Goal: Information Seeking & Learning: Learn about a topic

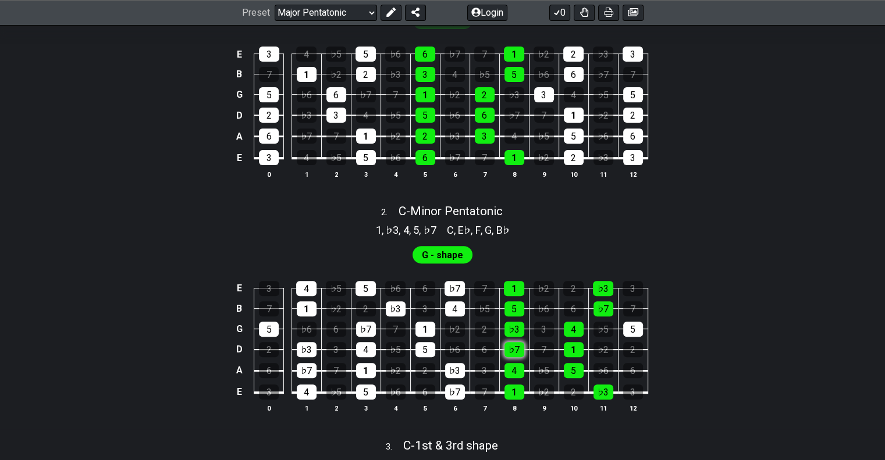
scroll to position [407, 0]
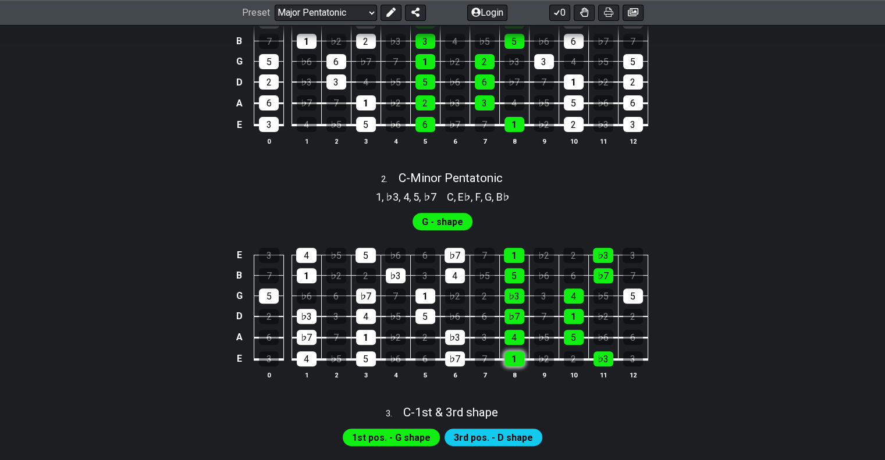
click at [514, 367] on div "1" at bounding box center [515, 359] width 20 height 15
click at [516, 367] on div "1" at bounding box center [515, 359] width 20 height 15
click at [453, 230] on span "G - shape" at bounding box center [442, 222] width 41 height 17
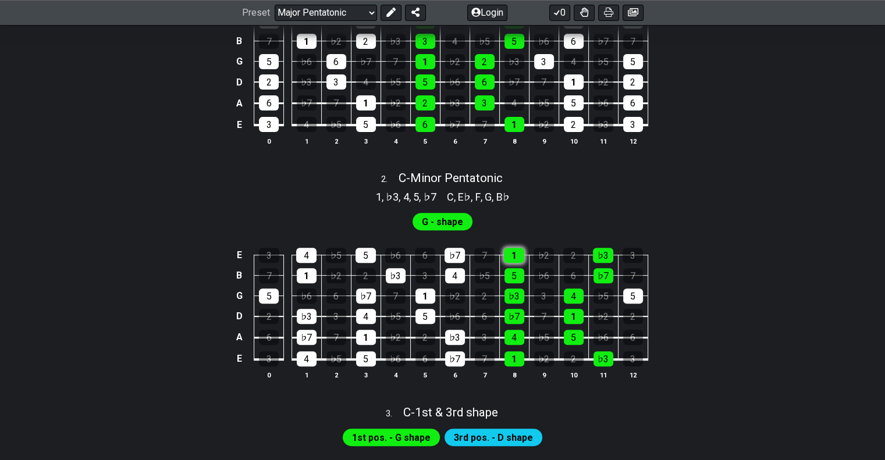
click at [508, 263] on div "1" at bounding box center [514, 255] width 20 height 15
click at [515, 283] on div "5" at bounding box center [515, 275] width 20 height 15
click at [517, 304] on div "♭3" at bounding box center [515, 296] width 20 height 15
click at [519, 324] on div "♭7" at bounding box center [515, 316] width 20 height 15
drag, startPoint x: 514, startPoint y: 308, endPoint x: 515, endPoint y: 289, distance: 19.2
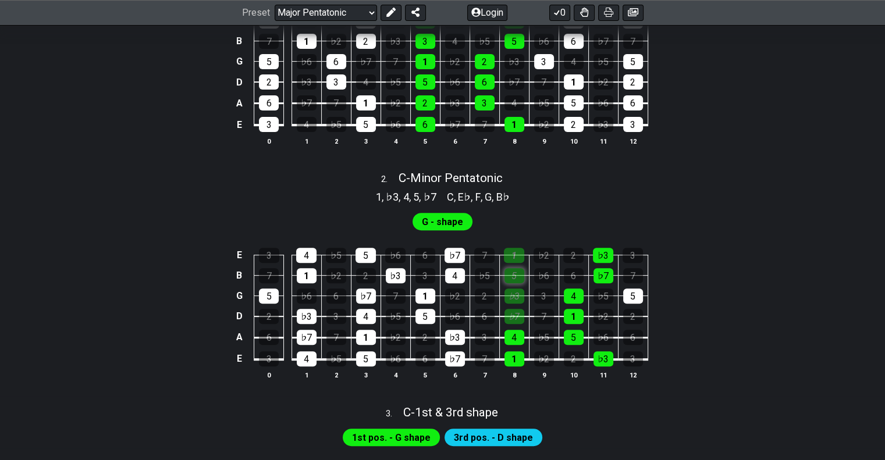
click at [514, 304] on div "♭3" at bounding box center [515, 296] width 20 height 15
drag, startPoint x: 515, startPoint y: 289, endPoint x: 515, endPoint y: 268, distance: 21.5
click at [515, 275] on td "5" at bounding box center [514, 265] width 30 height 20
drag, startPoint x: 515, startPoint y: 268, endPoint x: 542, endPoint y: 274, distance: 28.1
click at [516, 263] on div "1" at bounding box center [514, 255] width 20 height 15
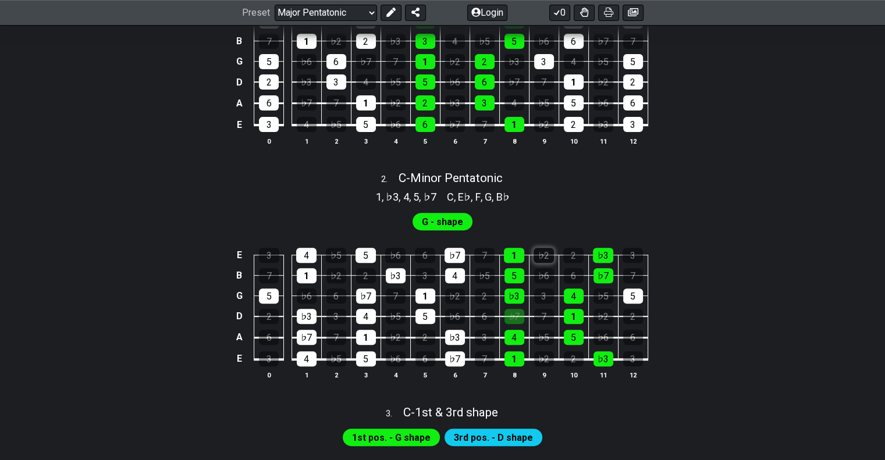
click at [545, 263] on div "♭2" at bounding box center [544, 255] width 20 height 15
drag, startPoint x: 514, startPoint y: 327, endPoint x: 541, endPoint y: 309, distance: 32.3
click at [514, 324] on div "♭7" at bounding box center [515, 316] width 20 height 15
click at [552, 263] on div "♭2" at bounding box center [544, 255] width 20 height 15
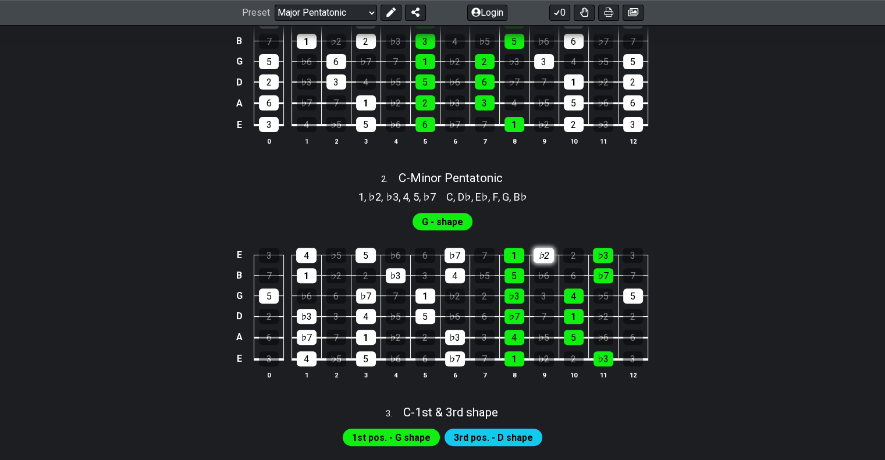
click at [552, 263] on div "♭2" at bounding box center [544, 255] width 20 height 15
click at [521, 263] on div "1" at bounding box center [514, 255] width 20 height 15
click at [629, 304] on div "5" at bounding box center [633, 296] width 20 height 15
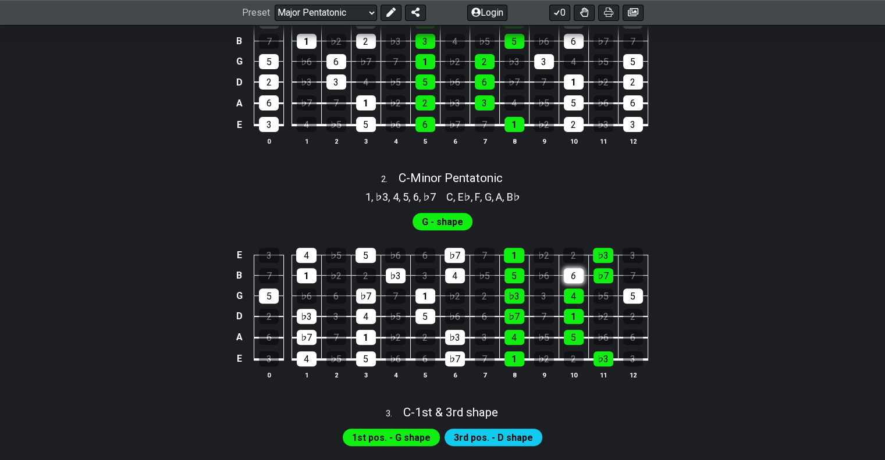
click at [569, 283] on div "6" at bounding box center [574, 275] width 20 height 15
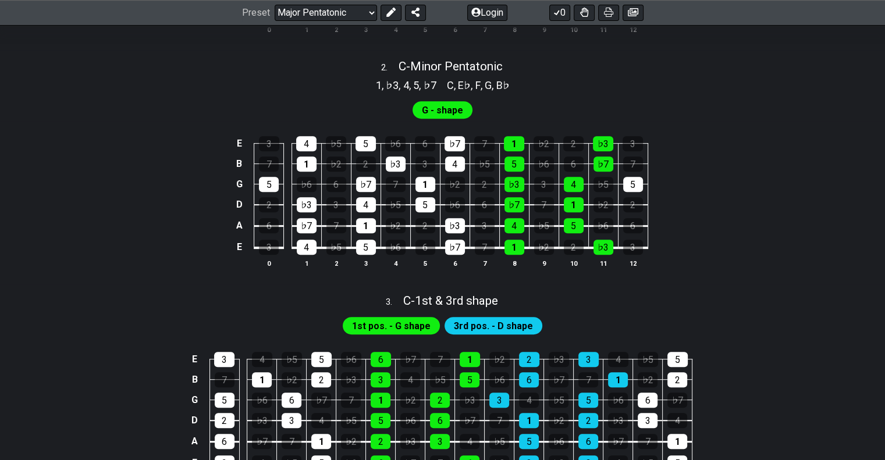
scroll to position [640, 0]
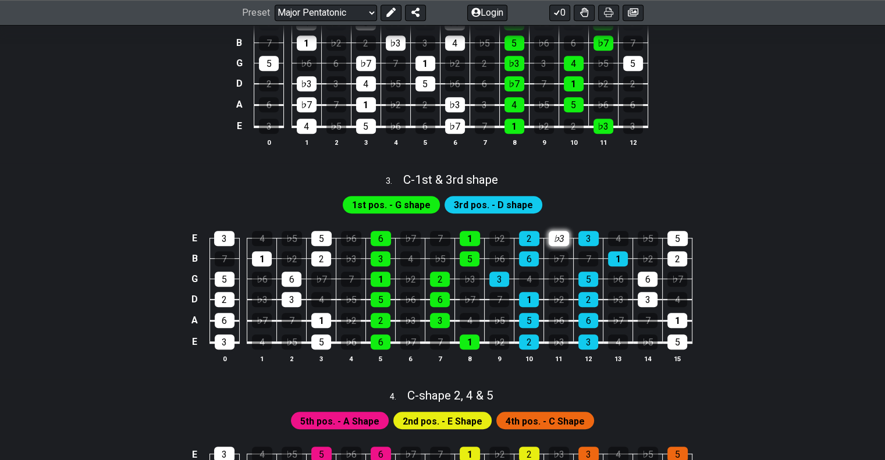
click at [552, 246] on div "♭3" at bounding box center [559, 238] width 20 height 15
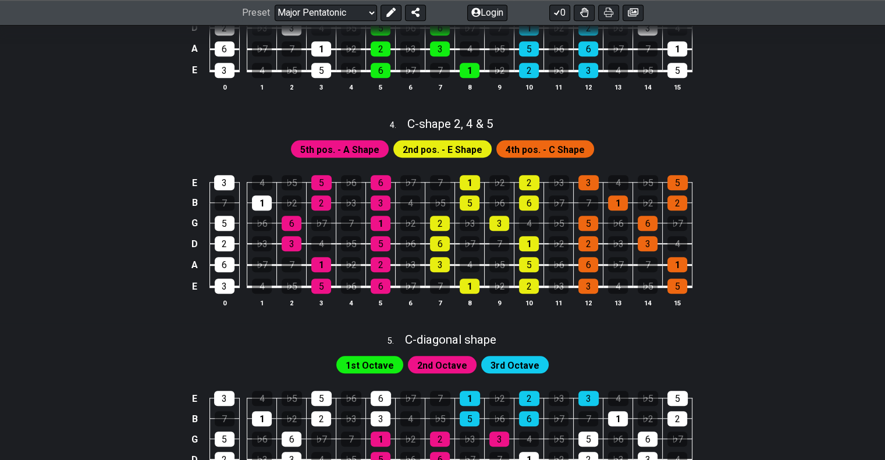
scroll to position [1087, 0]
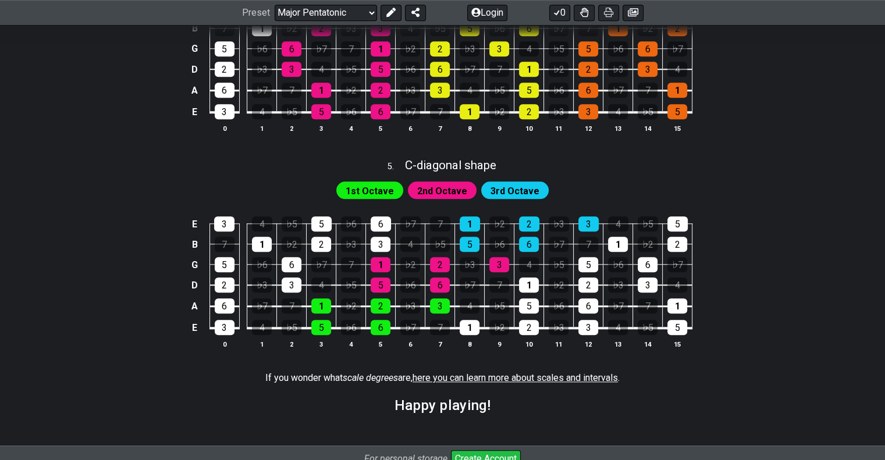
click at [431, 200] on span "2nd Octave" at bounding box center [442, 191] width 50 height 17
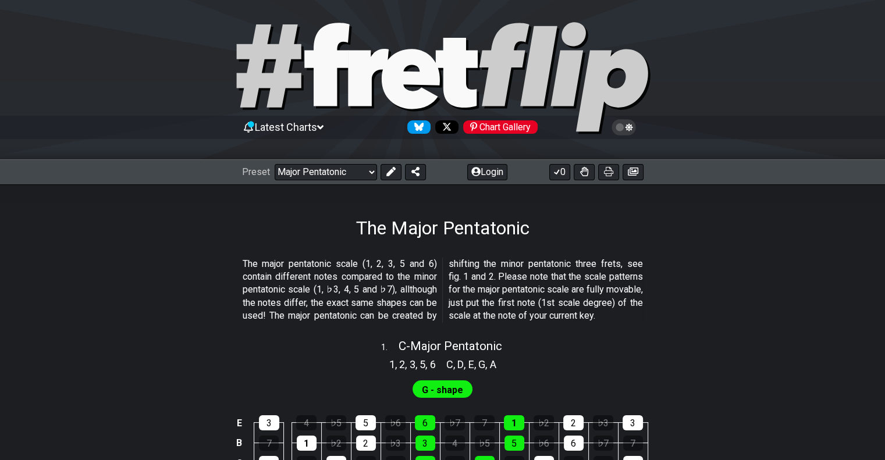
scroll to position [0, 0]
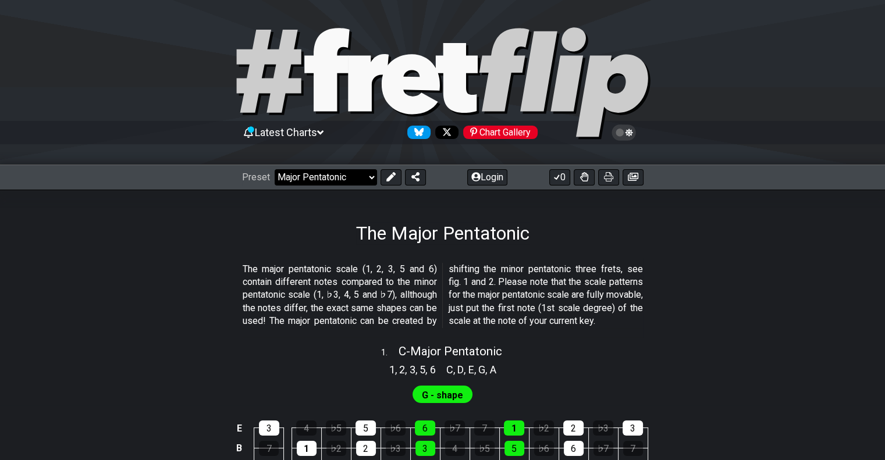
click at [356, 180] on select "Welcome to #fretflip! Initial Preset Custom Preset Minor Pentatonic Major Penta…" at bounding box center [326, 177] width 102 height 16
click at [275, 169] on select "Welcome to #fretflip! Initial Preset Custom Preset Minor Pentatonic Major Penta…" at bounding box center [326, 177] width 102 height 16
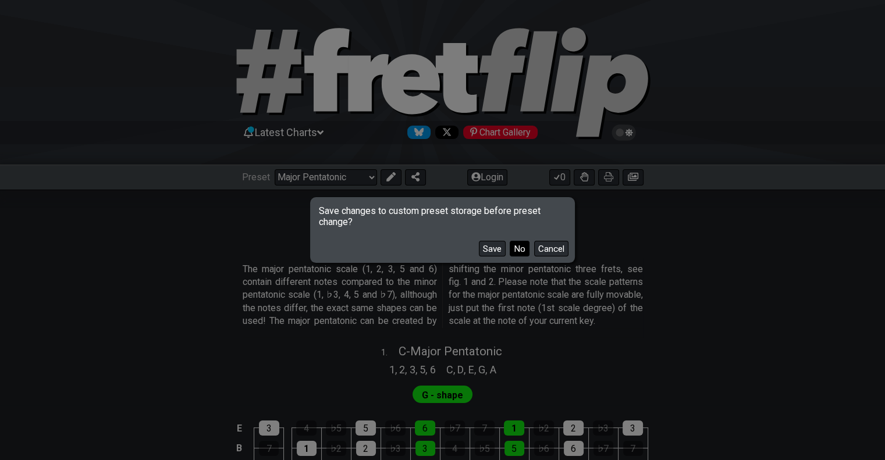
click at [519, 253] on button "No" at bounding box center [520, 249] width 20 height 16
select select "/minor-pentatonic"
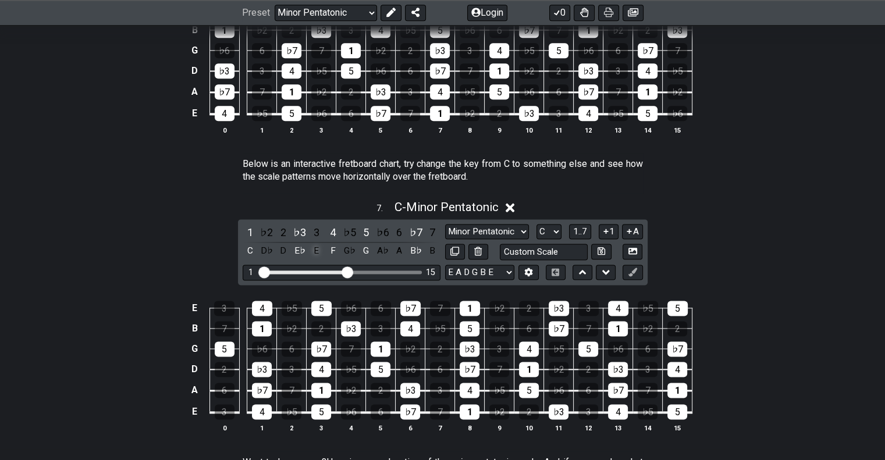
scroll to position [1455, 0]
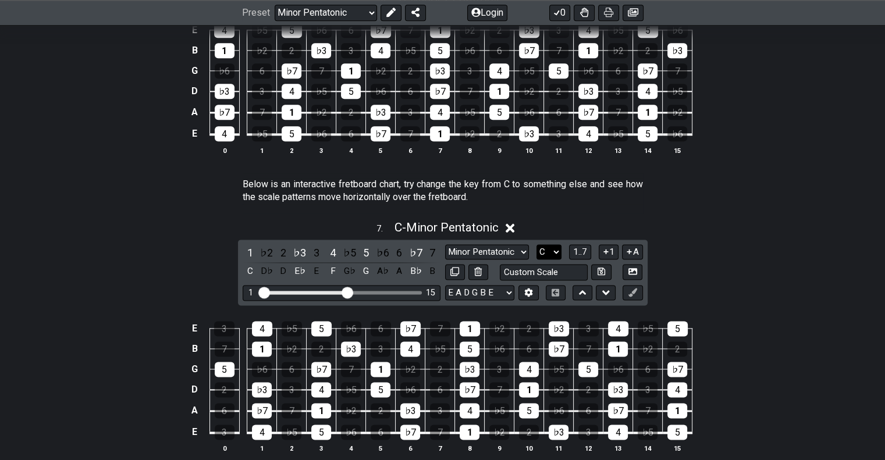
click at [561, 254] on select "A♭ A A♯ B♭ B C C♯ D♭ D D♯ E♭ E F F♯ G♭ G G♯" at bounding box center [549, 252] width 25 height 16
click at [537, 247] on select "A♭ A A♯ B♭ B C C♯ D♭ D D♯ E♭ E F F♯ G♭ G G♯" at bounding box center [549, 252] width 25 height 16
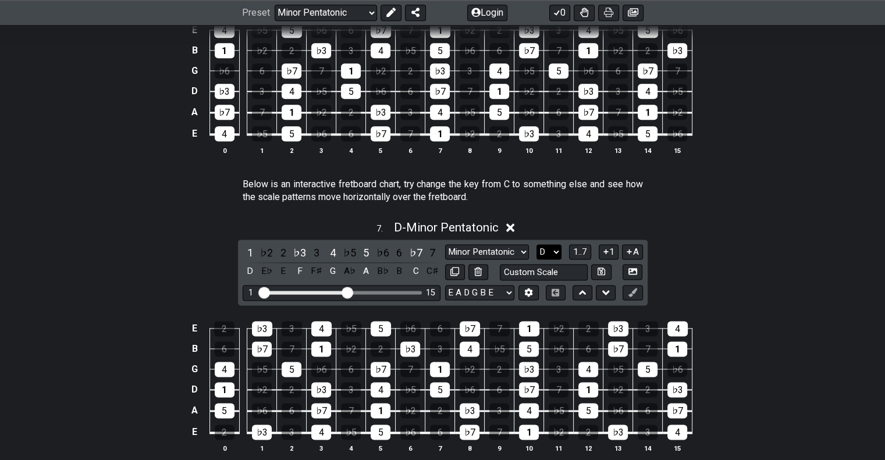
click at [552, 252] on select "A♭ A A♯ B♭ B C C♯ D♭ D D♯ E♭ E F F♯ G♭ G G♯" at bounding box center [549, 252] width 25 height 16
select select "F"
click at [537, 247] on select "A♭ A A♯ B♭ B C C♯ D♭ D D♯ E♭ E F F♯ G♭ G G♯" at bounding box center [549, 252] width 25 height 16
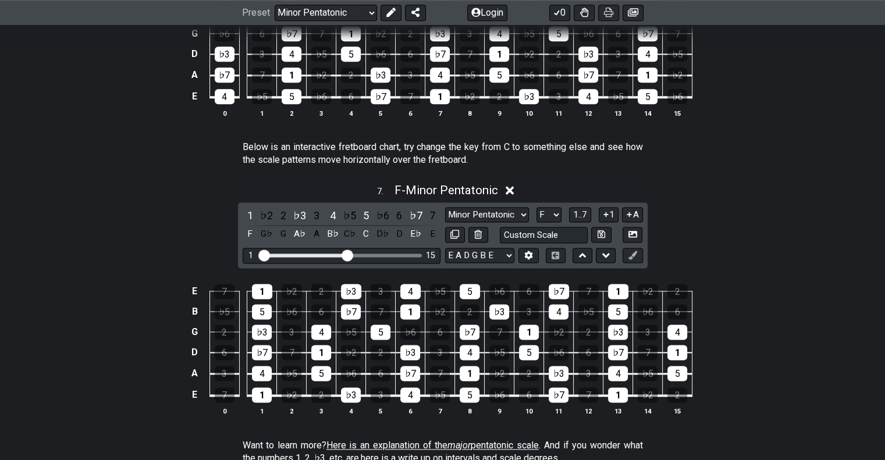
scroll to position [1513, 0]
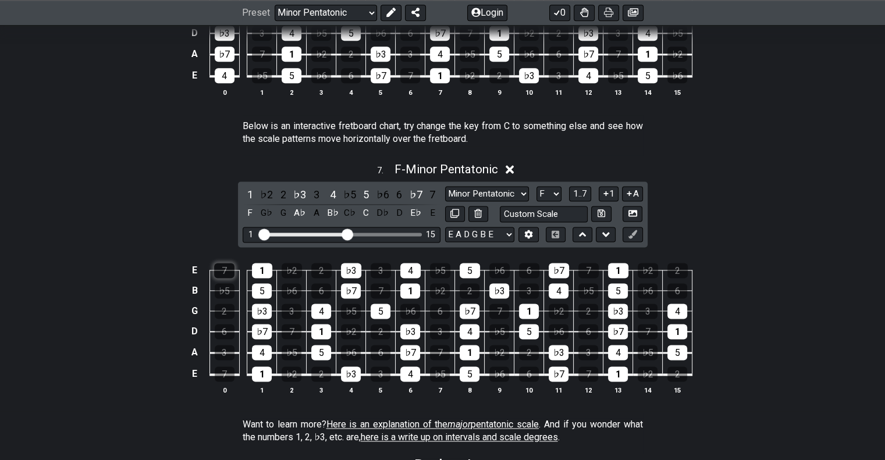
click at [229, 276] on div "7" at bounding box center [224, 270] width 20 height 15
click at [502, 236] on select "E A D G B E E A D G B E E A D G B E B E A D F♯ B A D G C E A D A D G B E E♭ A♭ …" at bounding box center [479, 235] width 69 height 16
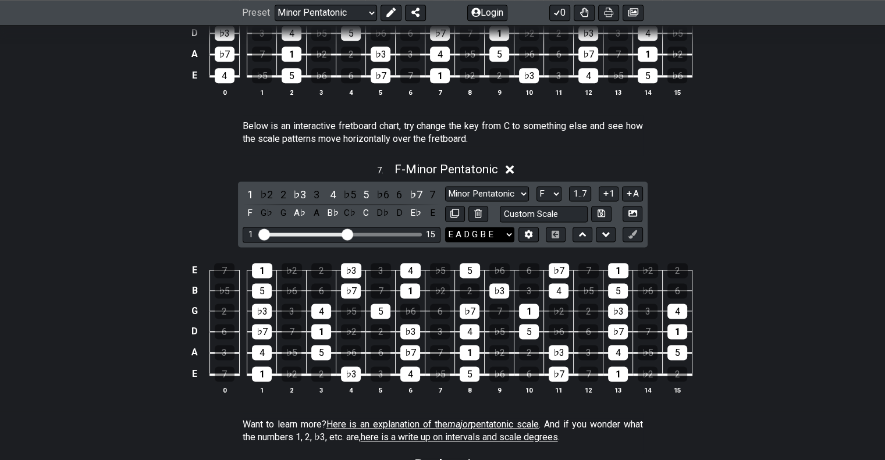
click at [502, 236] on select "E A D G B E E A D G B E E A D G B E B E A D F♯ B A D G C E A D A D G B E E♭ A♭ …" at bounding box center [479, 235] width 69 height 16
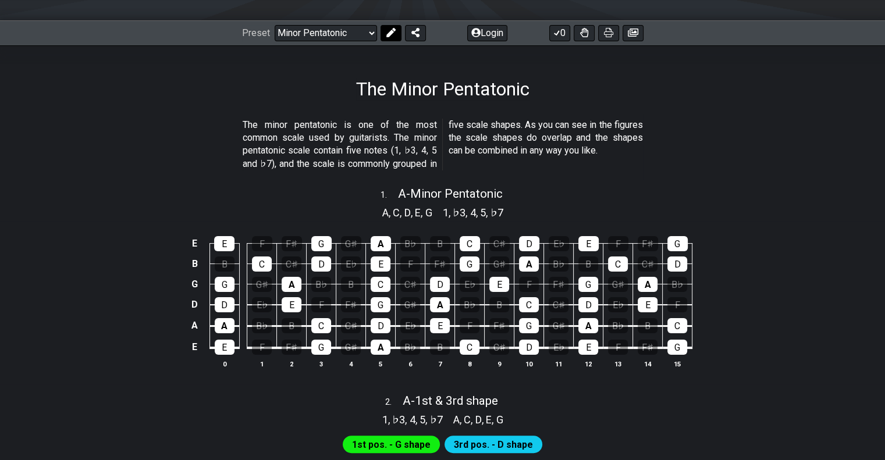
scroll to position [47, 0]
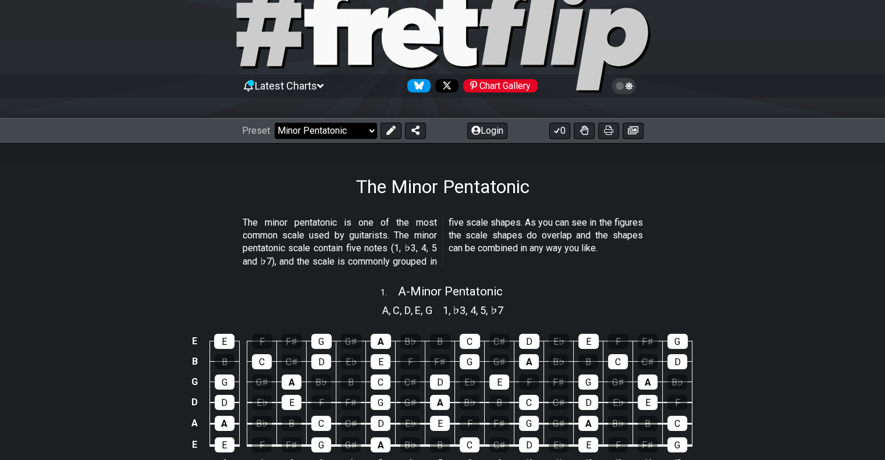
click at [372, 129] on select "Welcome to #fretflip! Initial Preset Custom Preset Minor Pentatonic Major Penta…" at bounding box center [326, 131] width 102 height 16
click at [275, 123] on select "Welcome to #fretflip! Initial Preset Custom Preset Minor Pentatonic Major Penta…" at bounding box center [326, 131] width 102 height 16
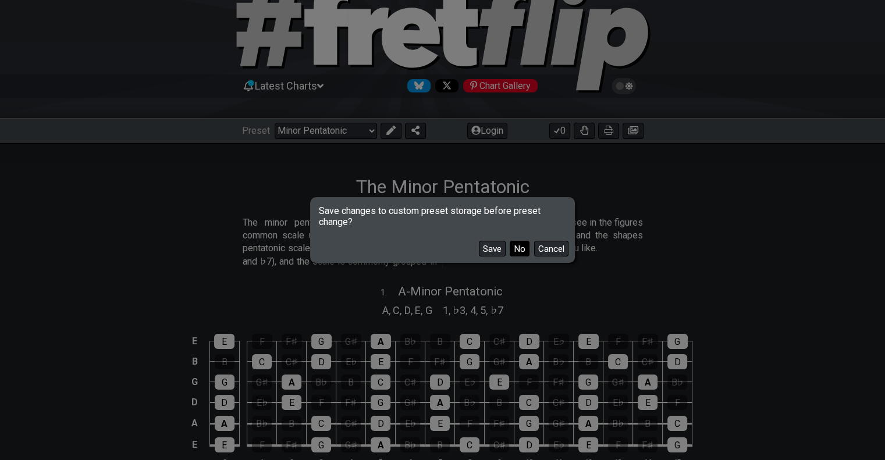
click at [520, 251] on button "No" at bounding box center [520, 249] width 20 height 16
select select "/welcome"
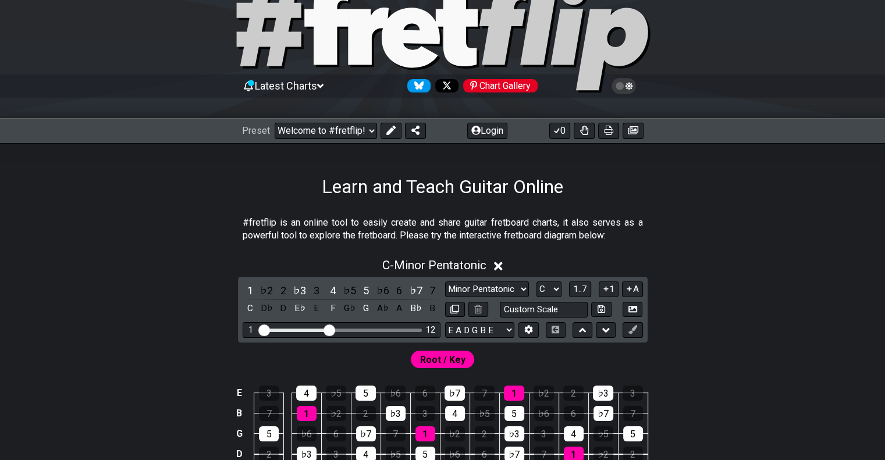
scroll to position [163, 0]
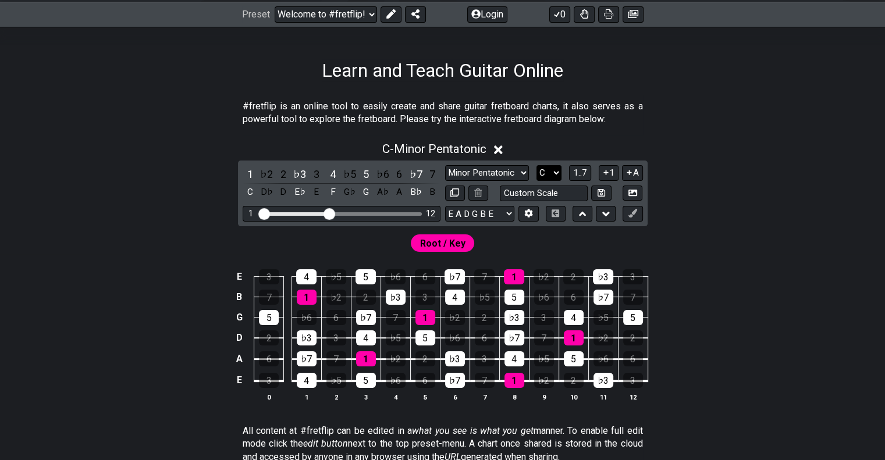
click at [558, 172] on select "A♭ A A♯ B♭ B C C♯ D♭ D D♯ E♭ E F F♯ G♭ G G♯" at bounding box center [549, 173] width 25 height 16
click at [537, 165] on select "A♭ A A♯ B♭ B C C♯ D♭ D D♯ E♭ E F F♯ G♭ G G♯" at bounding box center [549, 173] width 25 height 16
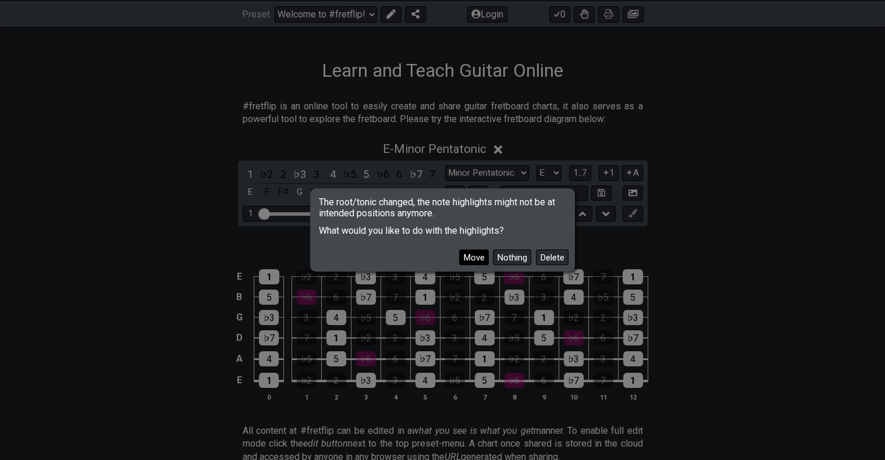
click at [474, 262] on button "Move" at bounding box center [474, 258] width 30 height 16
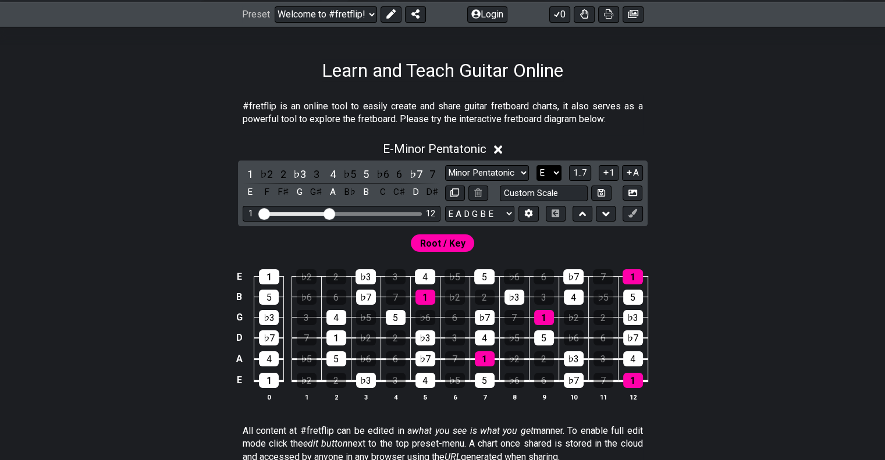
click at [553, 176] on select "A♭ A A♯ B♭ B C C♯ D♭ D D♯ E♭ E F F♯ G♭ G G♯" at bounding box center [549, 173] width 25 height 16
click at [537, 165] on select "A♭ A A♯ B♭ B C C♯ D♭ D D♯ E♭ E F F♯ G♭ G G♯" at bounding box center [549, 173] width 25 height 16
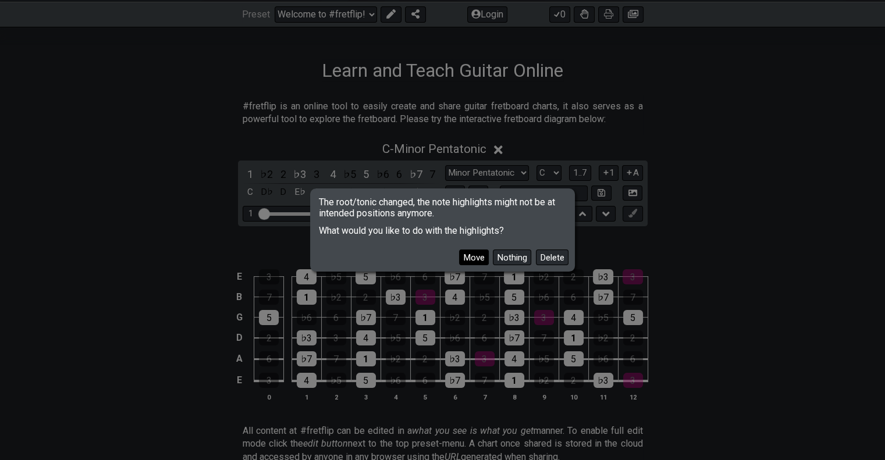
click at [475, 256] on button "Move" at bounding box center [474, 258] width 30 height 16
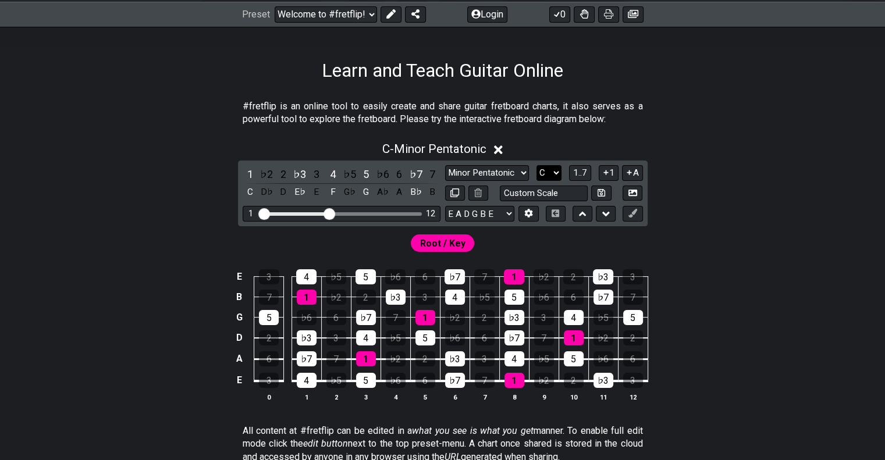
click at [545, 171] on select "A♭ A A♯ B♭ B C C♯ D♭ D D♯ E♭ E F F♯ G♭ G G♯" at bounding box center [549, 173] width 25 height 16
select select "A"
click at [537, 165] on select "A♭ A A♯ B♭ B C C♯ D♭ D D♯ E♭ E F F♯ G♭ G G♯" at bounding box center [549, 173] width 25 height 16
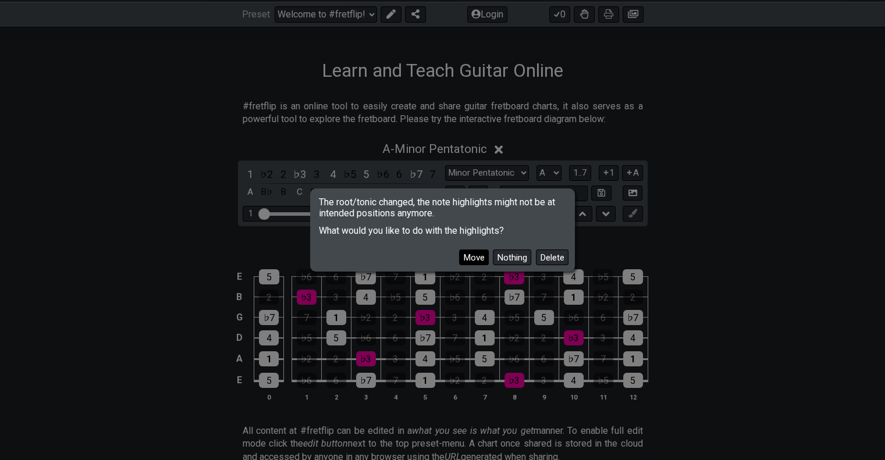
click at [475, 259] on button "Move" at bounding box center [474, 258] width 30 height 16
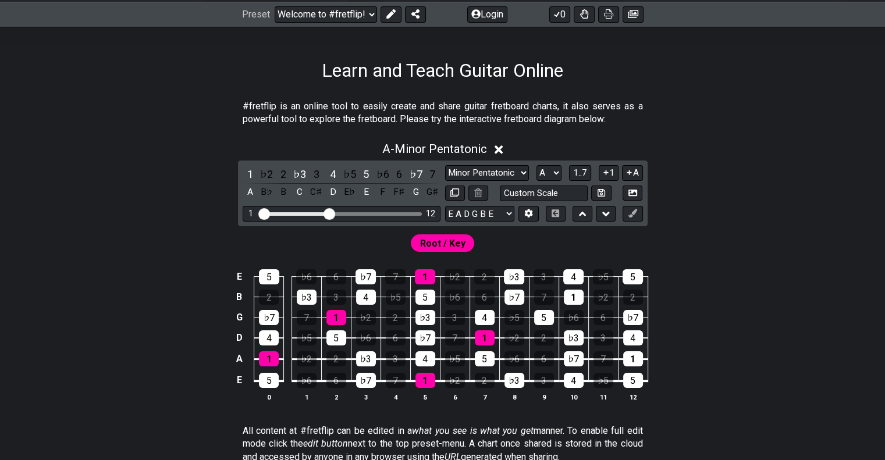
click at [432, 244] on span "Root / Key" at bounding box center [442, 243] width 45 height 17
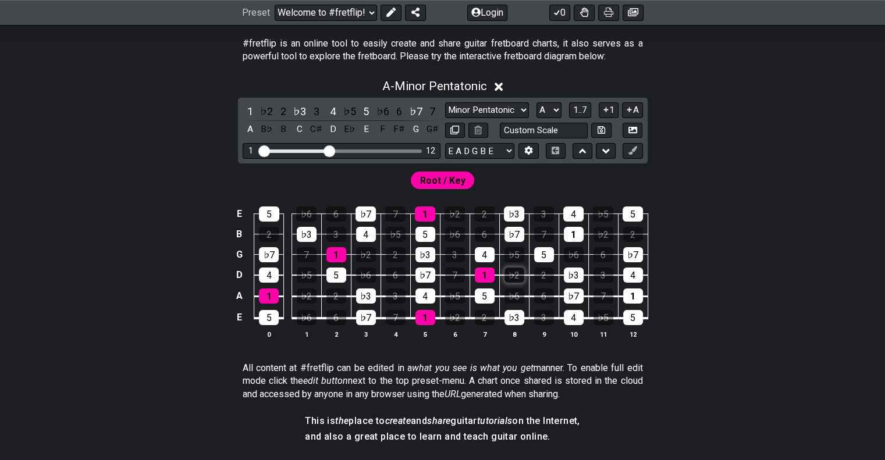
scroll to position [70, 0]
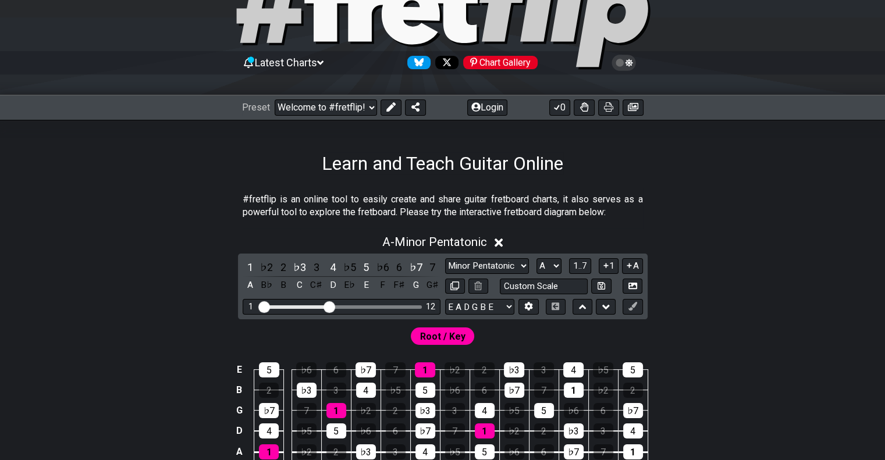
click at [324, 61] on icon at bounding box center [320, 63] width 6 height 4
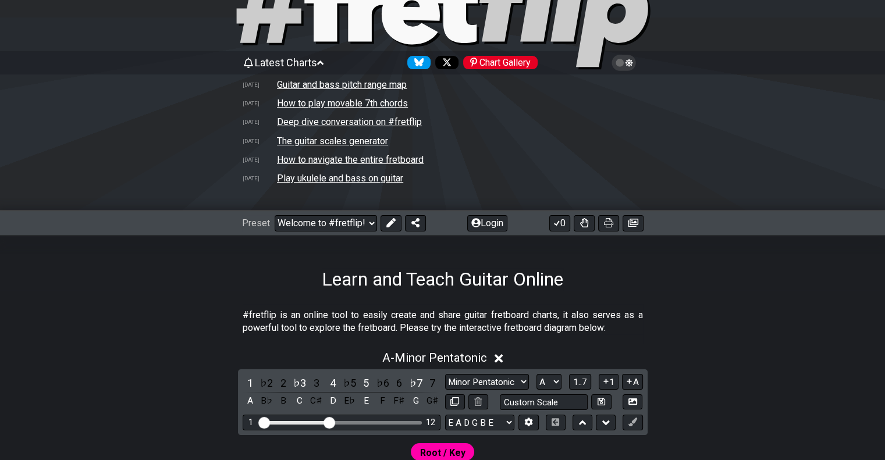
click at [324, 61] on icon at bounding box center [320, 63] width 6 height 4
